Goal: Information Seeking & Learning: Learn about a topic

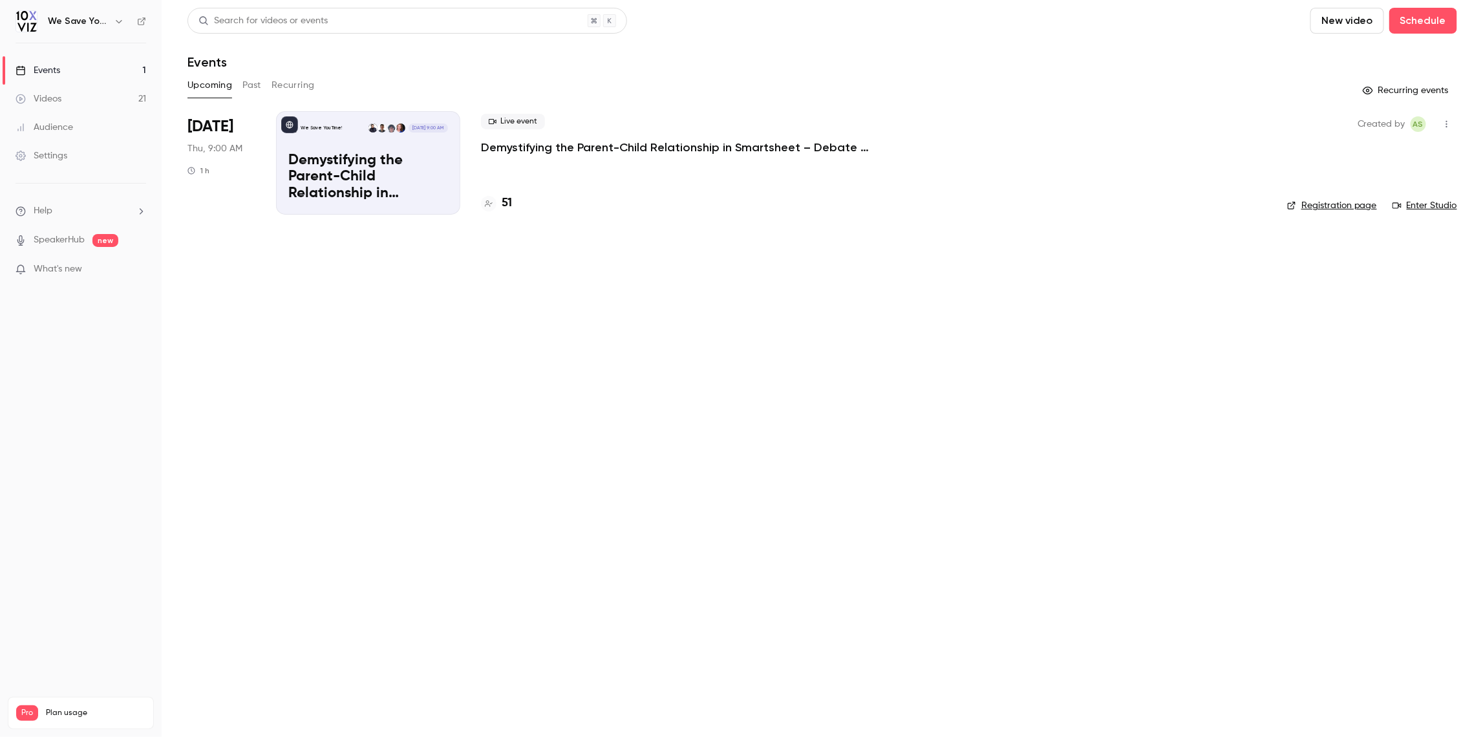
click at [517, 147] on p "Demystifying the Parent-Child Relationship in Smartsheet – Debate at the Dinner…" at bounding box center [675, 148] width 388 height 16
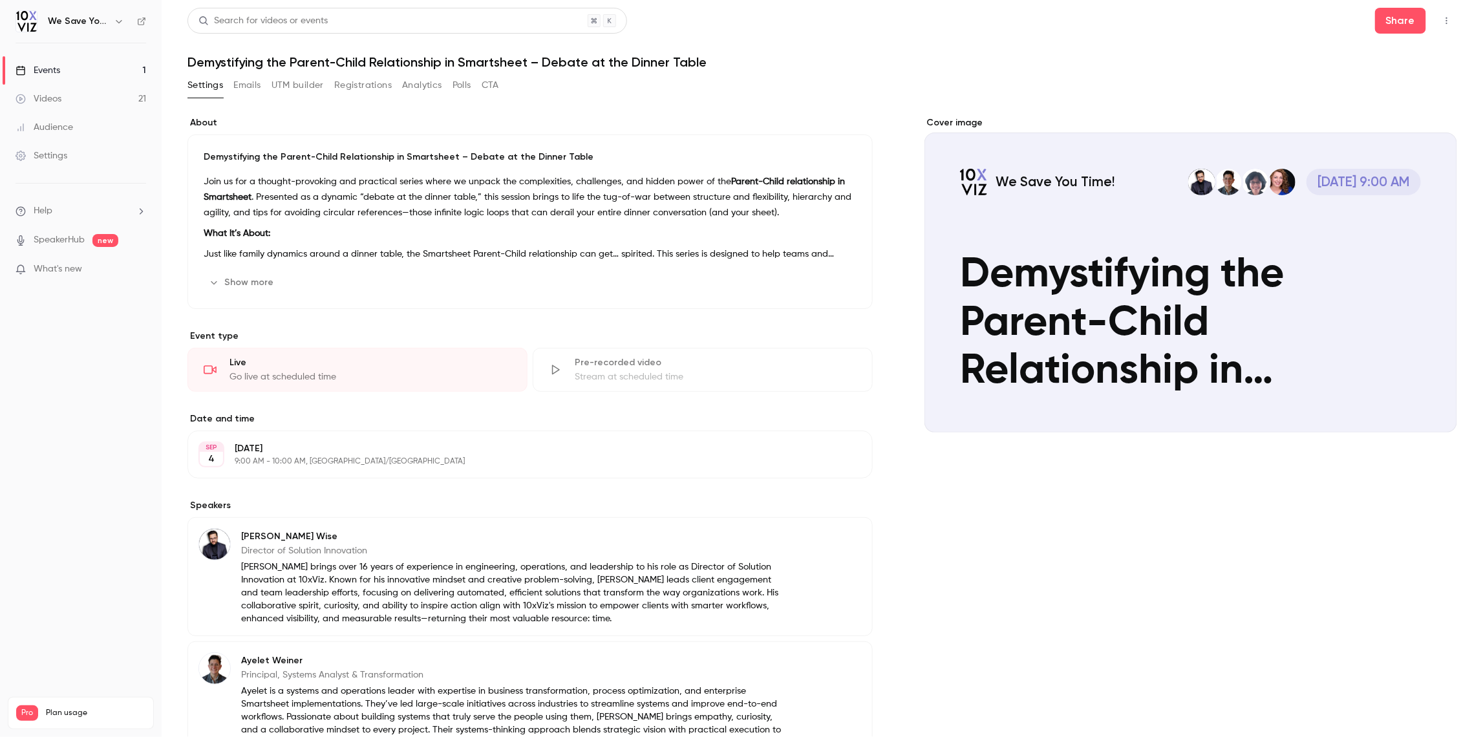
click at [248, 281] on button "Show more" at bounding box center [243, 282] width 78 height 21
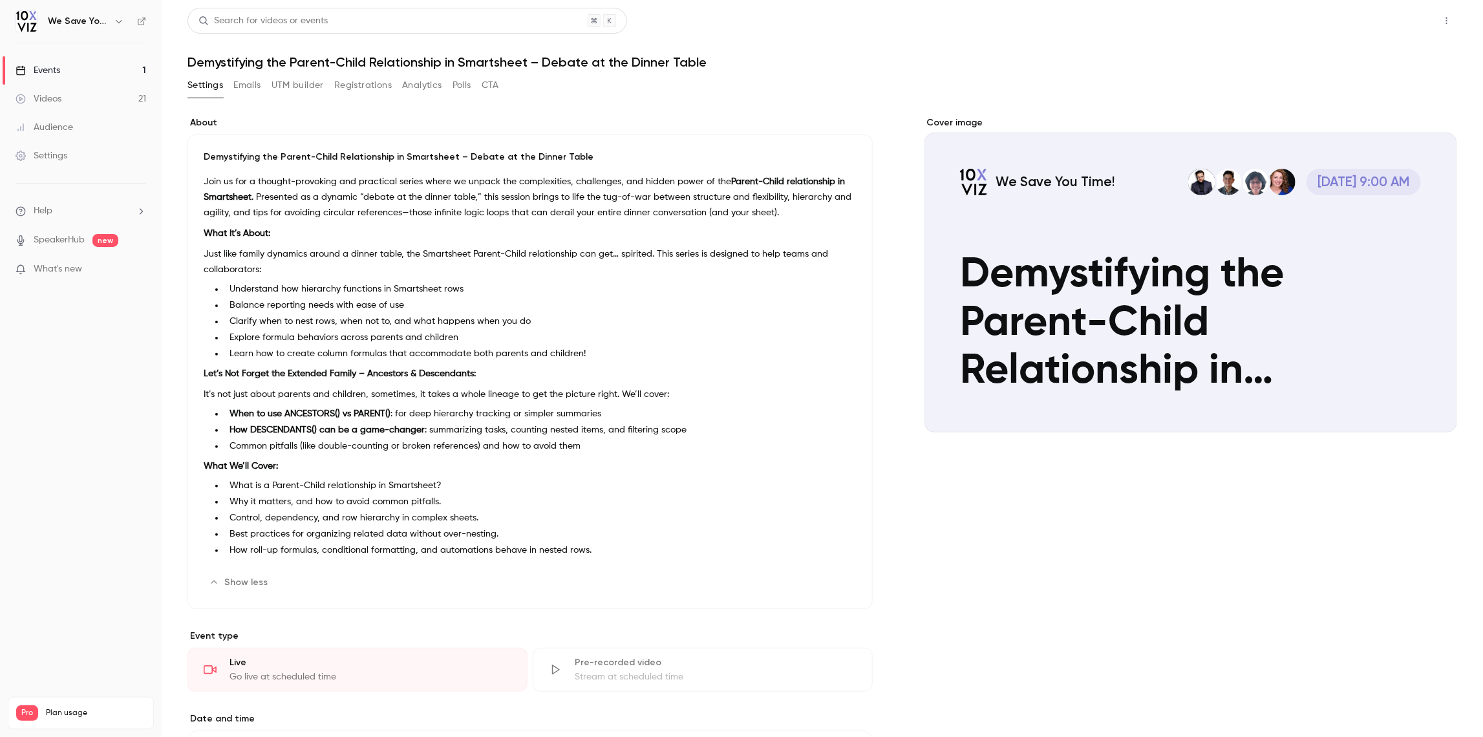
click at [1389, 23] on button "Share" at bounding box center [1400, 21] width 51 height 26
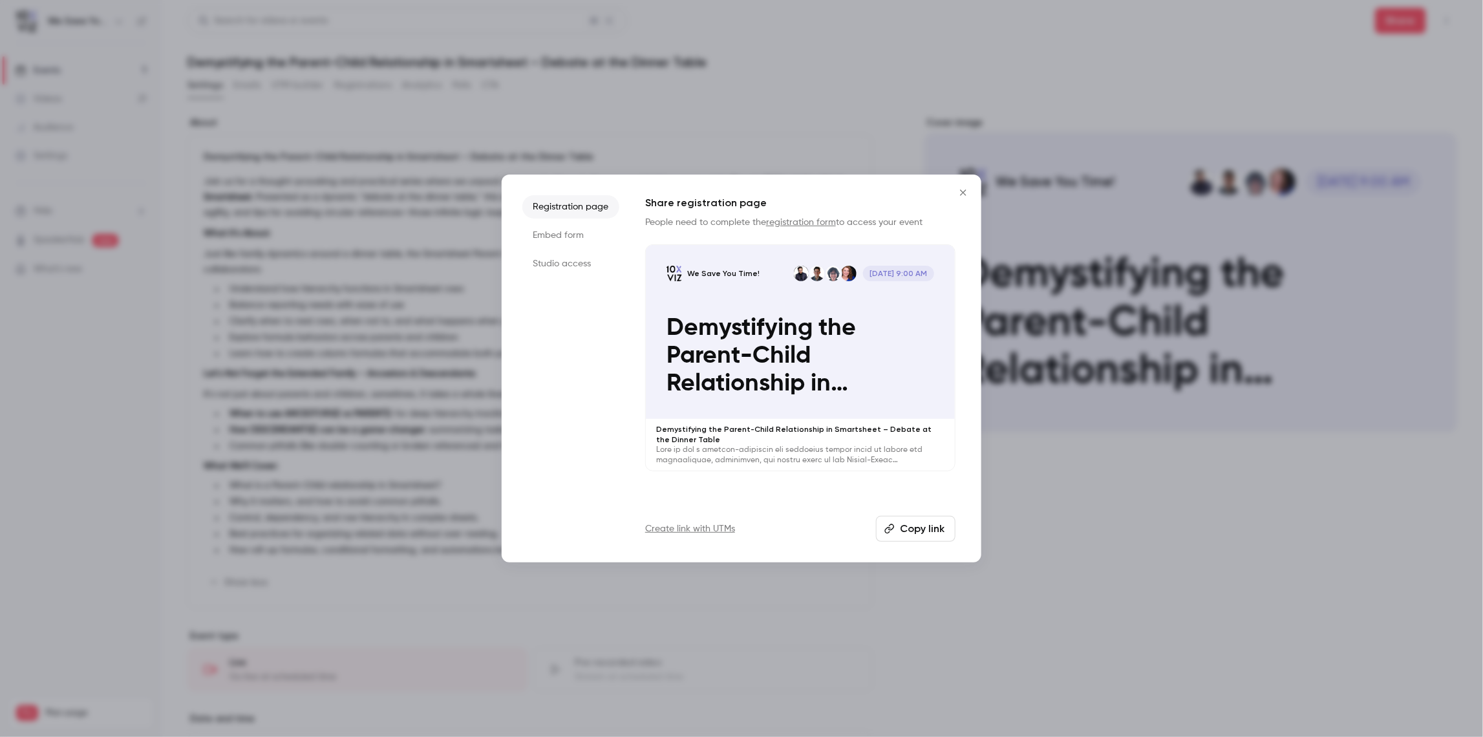
click at [901, 529] on button "Copy link" at bounding box center [916, 529] width 80 height 26
click at [963, 192] on icon "Close" at bounding box center [963, 192] width 6 height 6
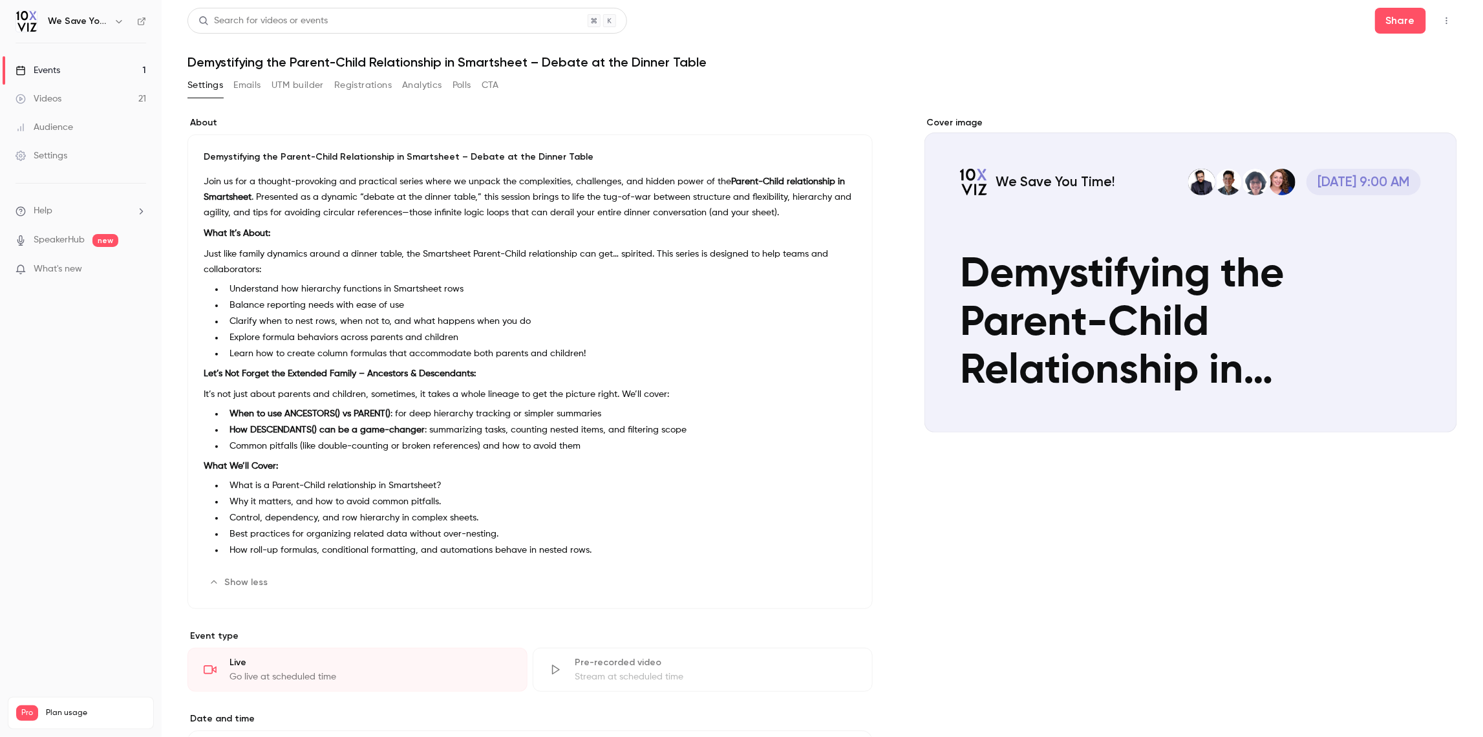
click at [256, 85] on button "Emails" at bounding box center [246, 85] width 27 height 21
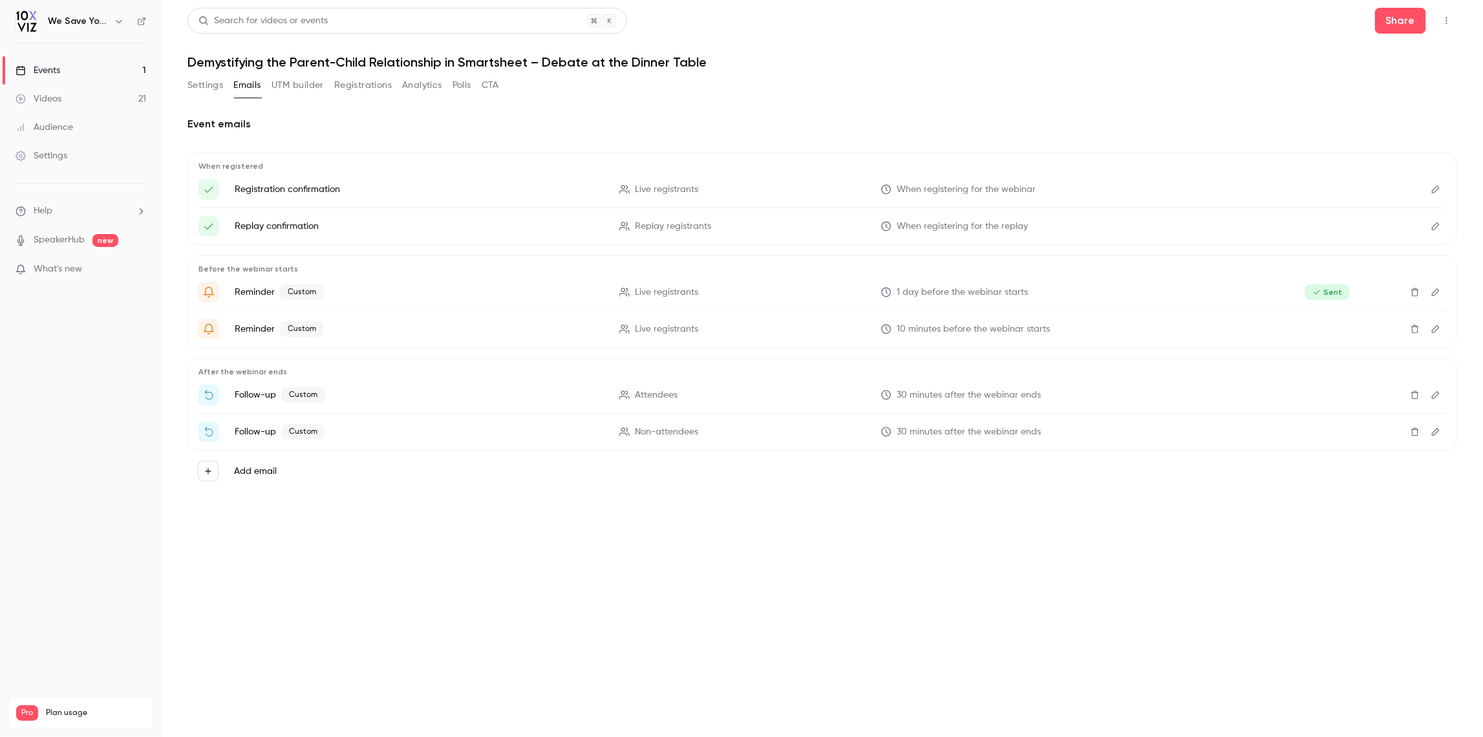
click at [1439, 394] on icon "Edit" at bounding box center [1436, 394] width 10 height 9
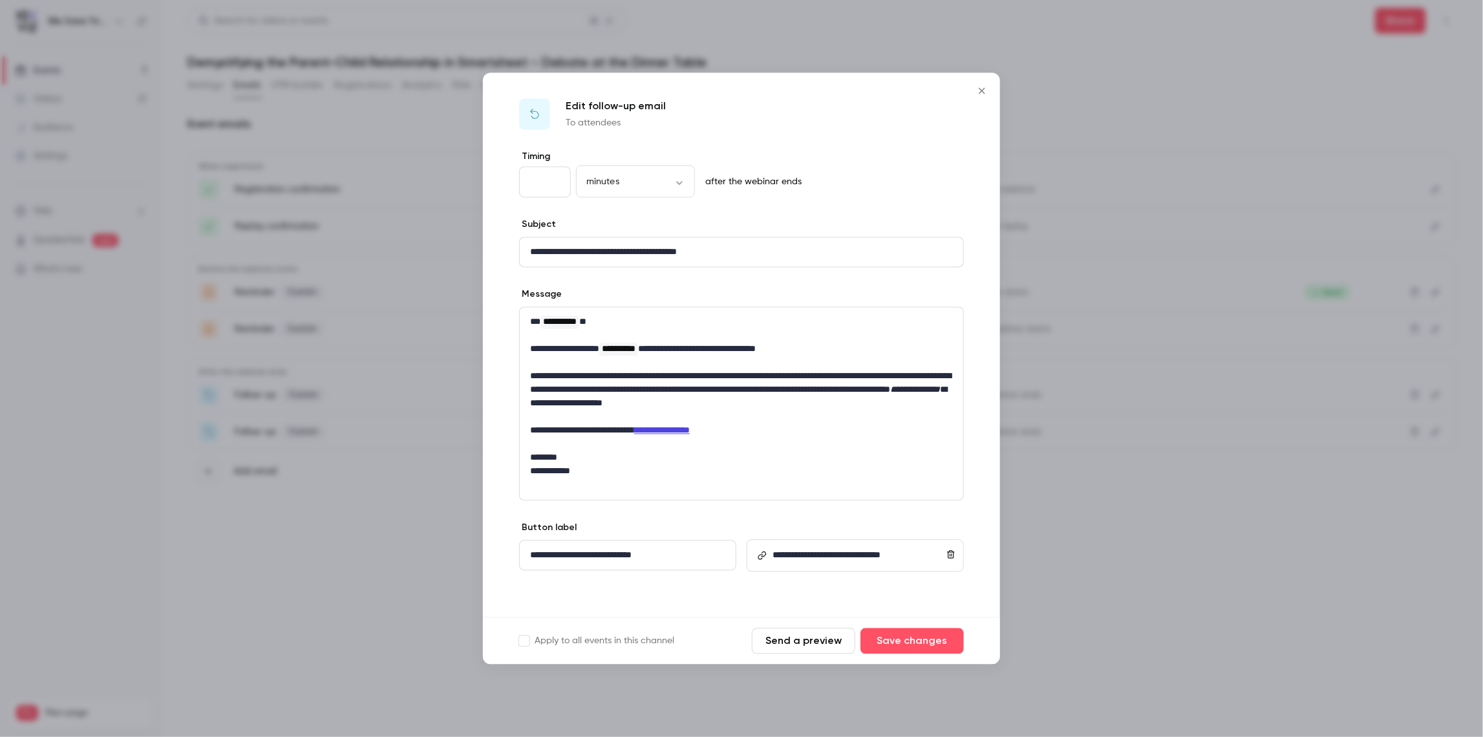
click at [985, 92] on icon "Close" at bounding box center [982, 91] width 16 height 10
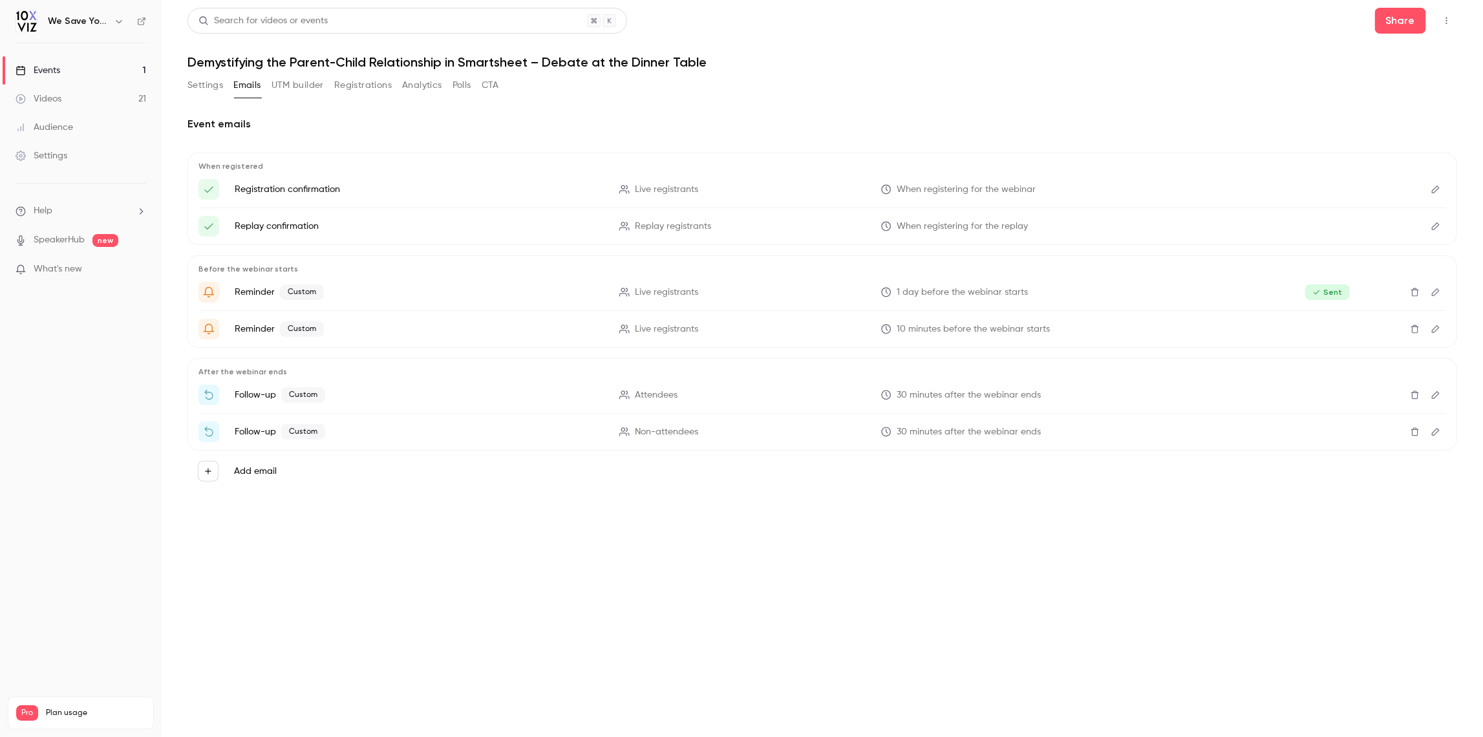
click at [204, 84] on button "Settings" at bounding box center [205, 85] width 36 height 21
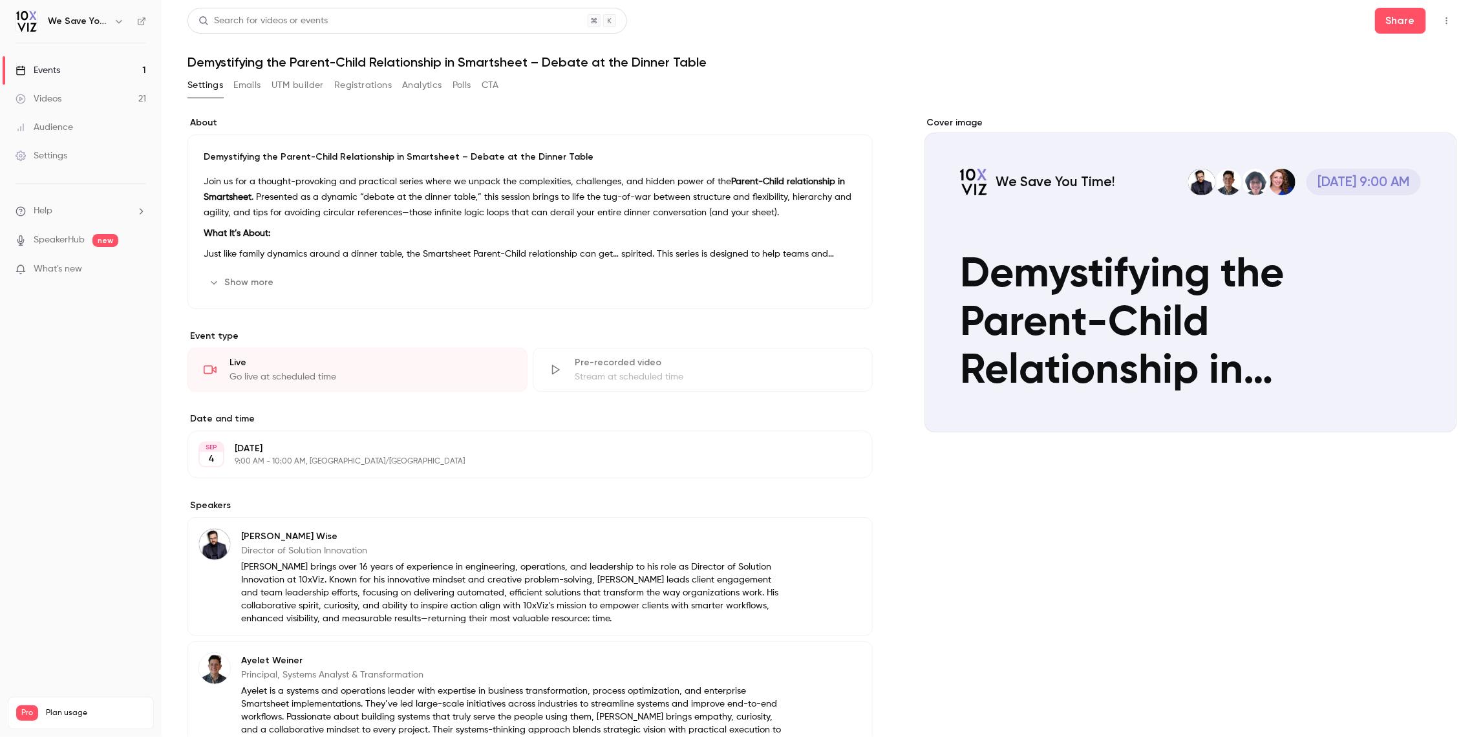
click at [118, 66] on link "Events 1" at bounding box center [81, 70] width 162 height 28
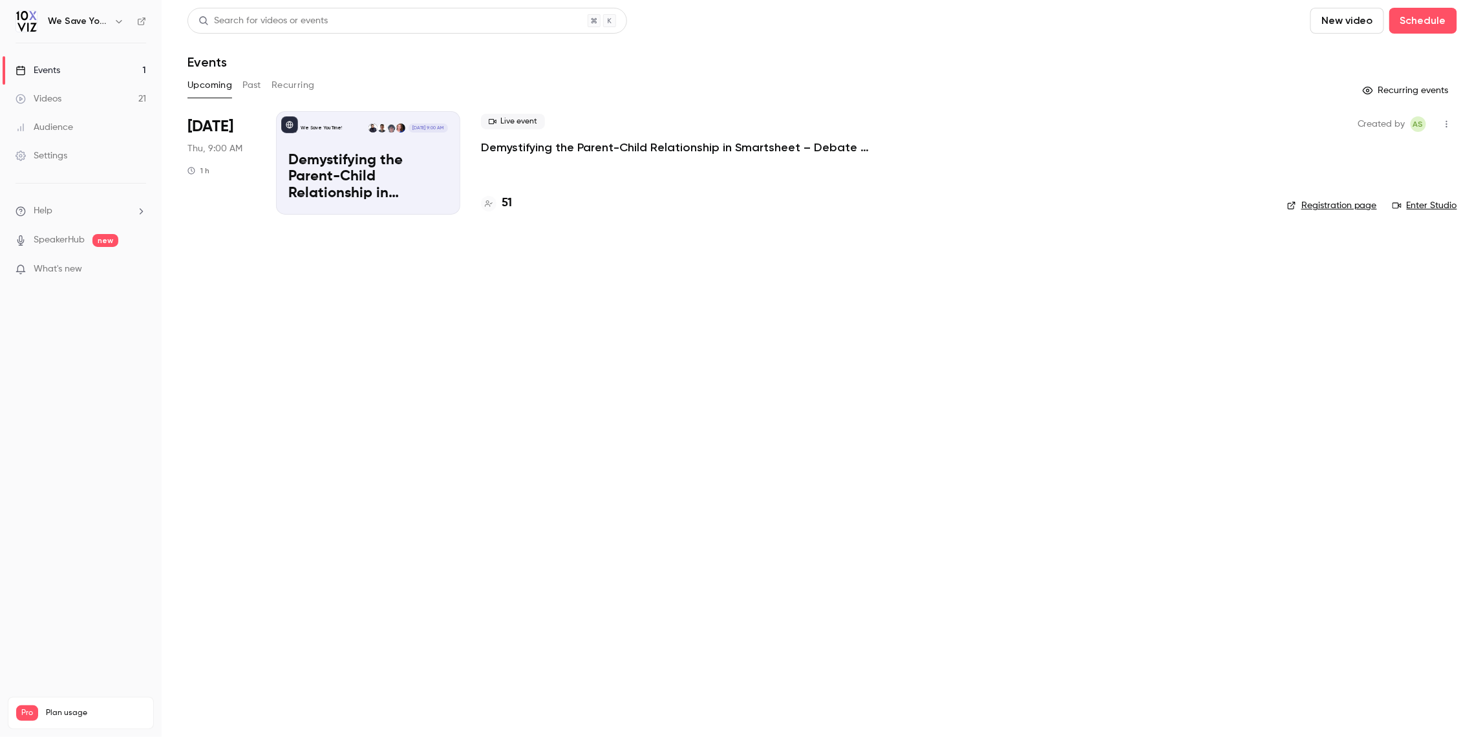
click at [1446, 208] on link "Enter Studio" at bounding box center [1425, 205] width 65 height 13
